Goal: Information Seeking & Learning: Find specific fact

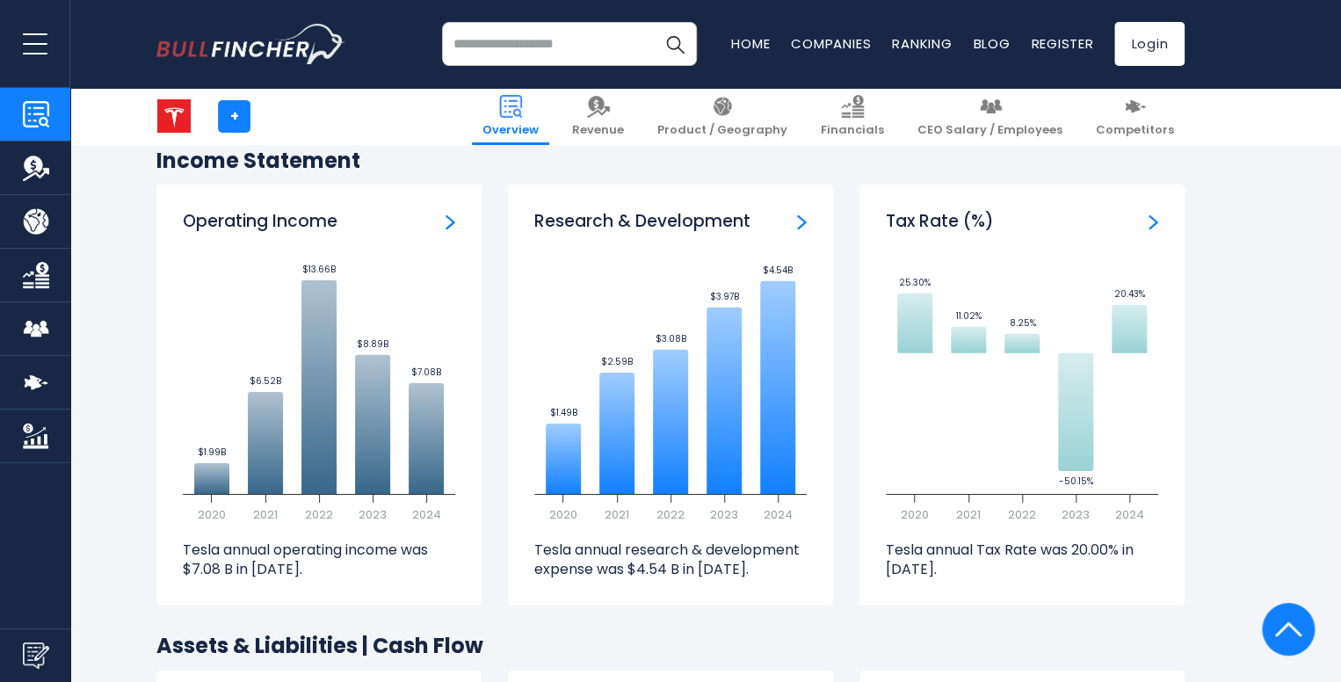
scroll to position [2546, 0]
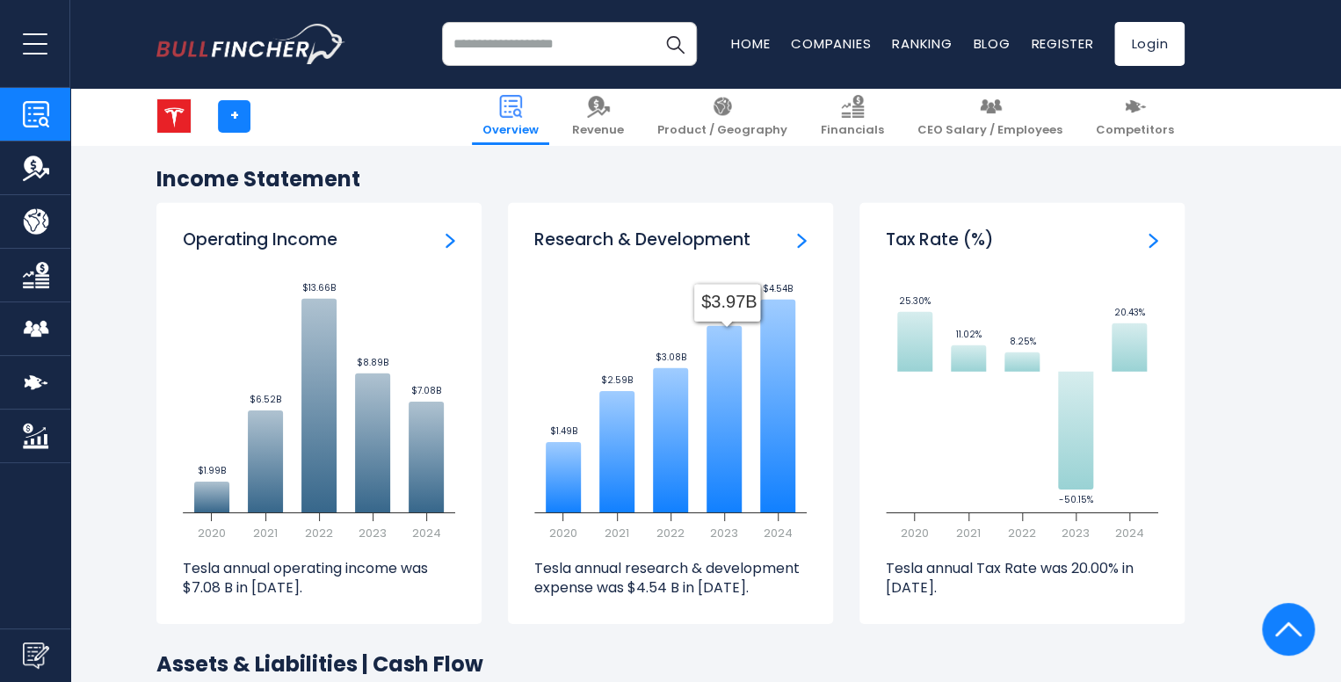
click at [693, 344] on icon "Created with Highcharts 12.1.2 $1.49B ​ $1.49B $2.59B ​ $2.59B $3.08B ​ $3.08B …" at bounding box center [670, 410] width 272 height 264
click at [712, 235] on div "Research & Development Created with Highcharts 12.1.2 $1.49B ​ $1.49B $2.59B ​ …" at bounding box center [670, 413] width 325 height 421
click at [711, 229] on h3 "Research & Development" at bounding box center [642, 240] width 216 height 22
click at [790, 229] on div "Research & Development" at bounding box center [670, 240] width 272 height 22
click at [795, 229] on div "Research & Development" at bounding box center [670, 240] width 272 height 22
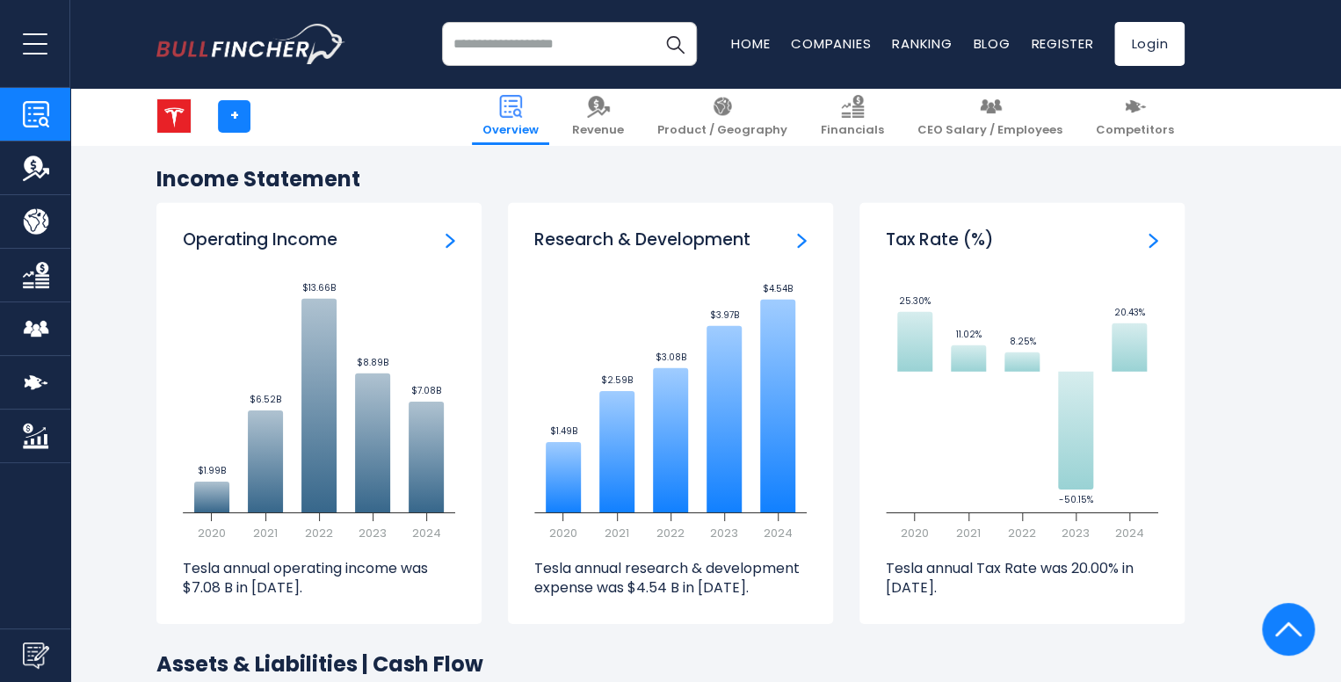
click at [798, 233] on img "Research & Development" at bounding box center [802, 241] width 10 height 16
click at [529, 539] on div "Research & Development Created with Highcharts 12.1.2 $1.49B ​ $1.49B $2.59B ​ …" at bounding box center [670, 413] width 325 height 421
drag, startPoint x: 524, startPoint y: 542, endPoint x: 534, endPoint y: 544, distance: 10.7
click at [534, 544] on div "Research & Development Created with Highcharts 12.1.2 $1.49B ​ $1.49B $2.59B ​ …" at bounding box center [670, 413] width 325 height 421
drag, startPoint x: 534, startPoint y: 544, endPoint x: 746, endPoint y: 567, distance: 213.0
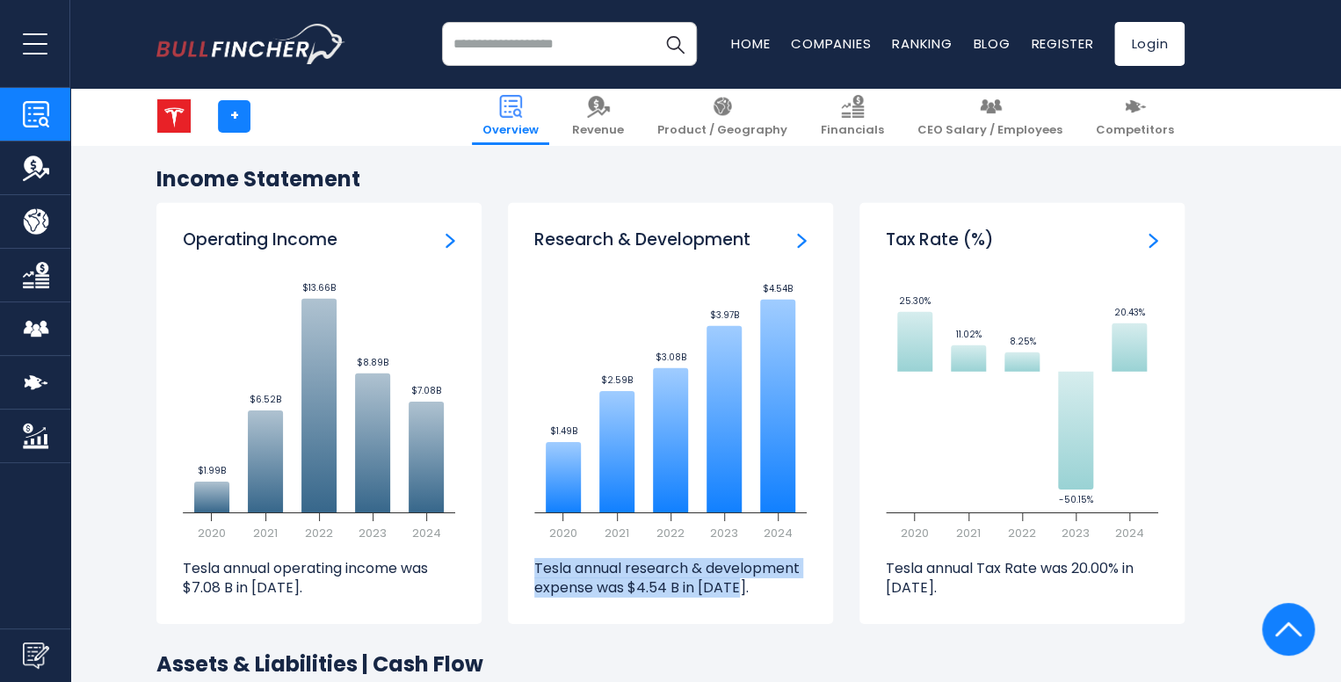
click at [746, 567] on p "Tesla annual research & development expense was $4.54 B in 2024." at bounding box center [670, 579] width 272 height 40
copy p "Tesla annual research & development expense was $4.54 B in 2024."
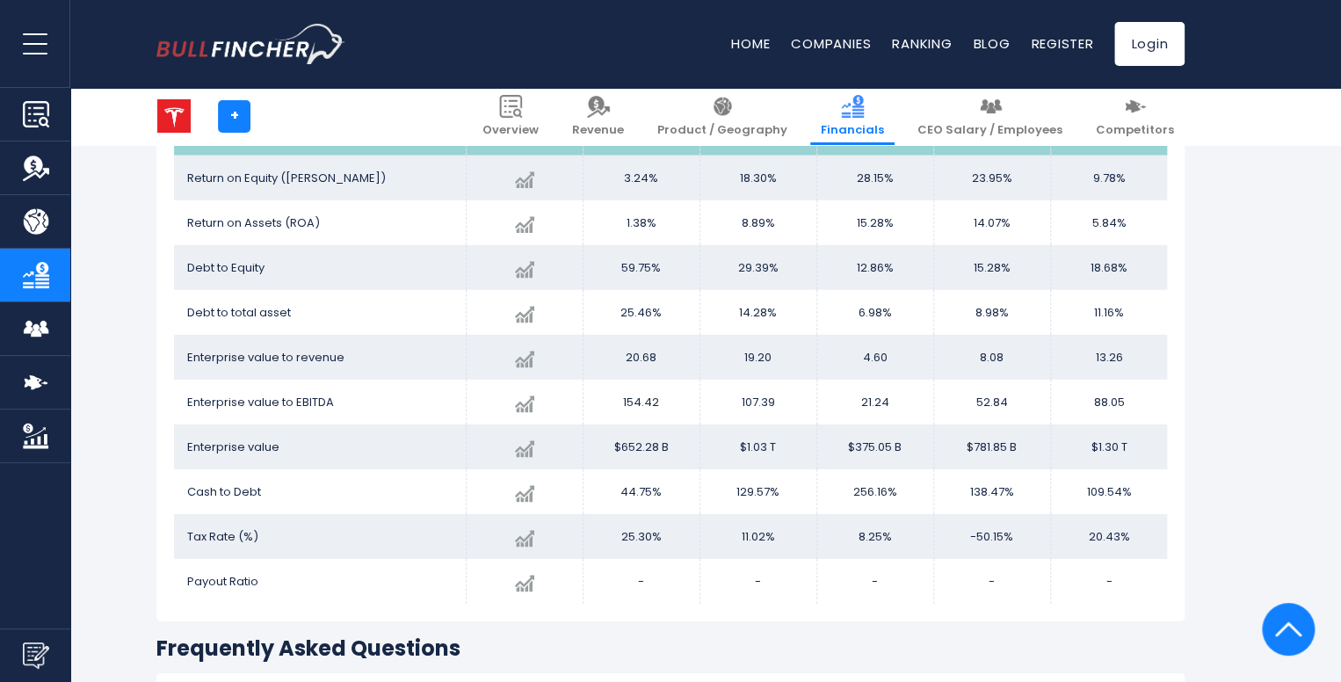
scroll to position [2373, 0]
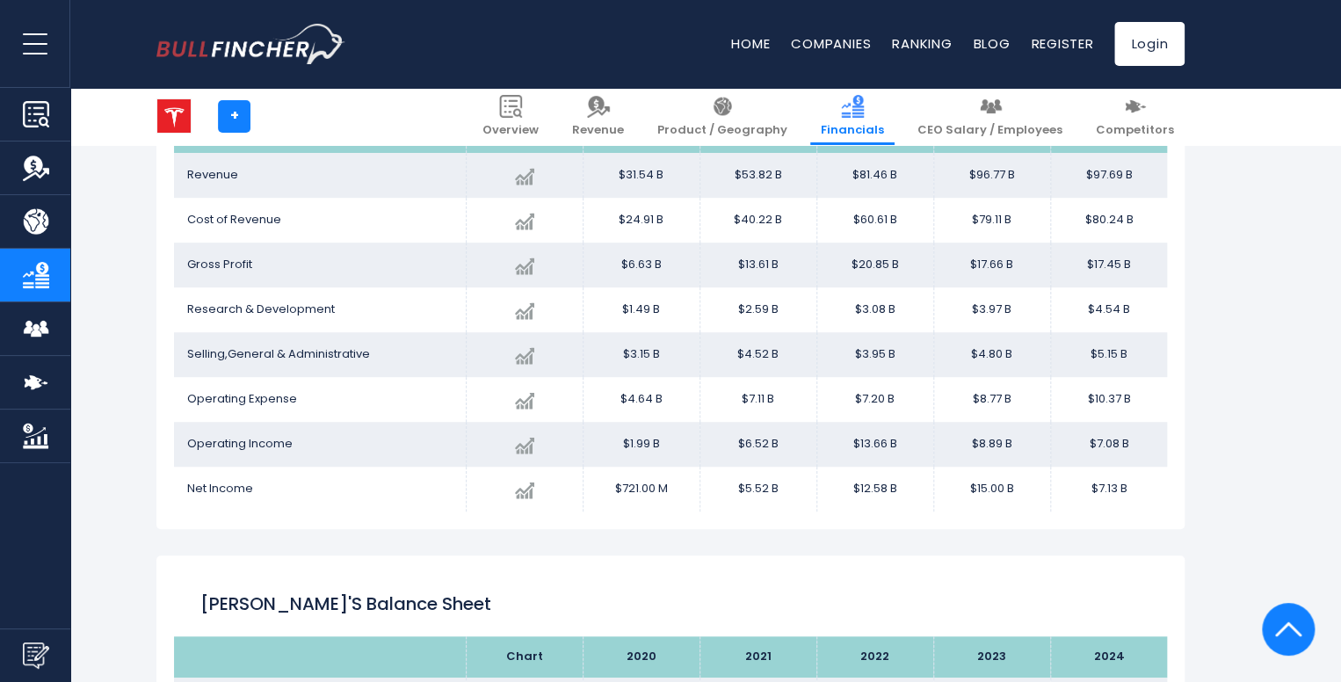
scroll to position [352, 0]
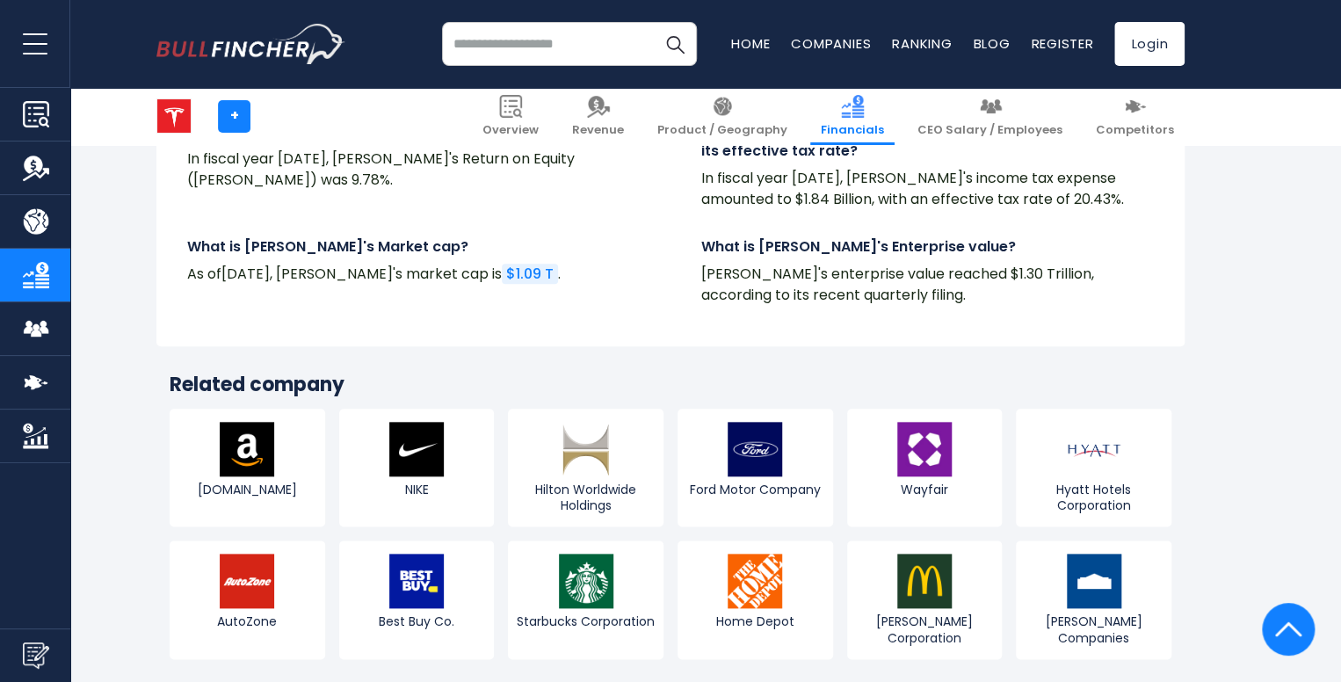
scroll to position [4131, 0]
